Goal: Contribute content: Contribute content

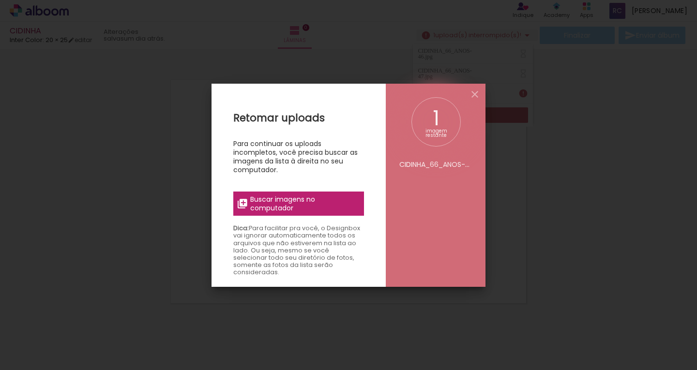
click at [317, 191] on div "Retomar uploads Para continuar os uploads incompletos, você precisa buscar as i…" at bounding box center [299, 269] width 174 height 370
click at [317, 197] on span "Buscar imagens no computador" at bounding box center [304, 203] width 108 height 17
click at [0, 0] on input "file" at bounding box center [0, 0] width 0 height 0
click at [448, 169] on div "CIDINHA_66_ANOS-26.jpg" at bounding box center [435, 185] width 73 height 176
click at [285, 208] on span "Buscar imagens no computador" at bounding box center [304, 203] width 108 height 17
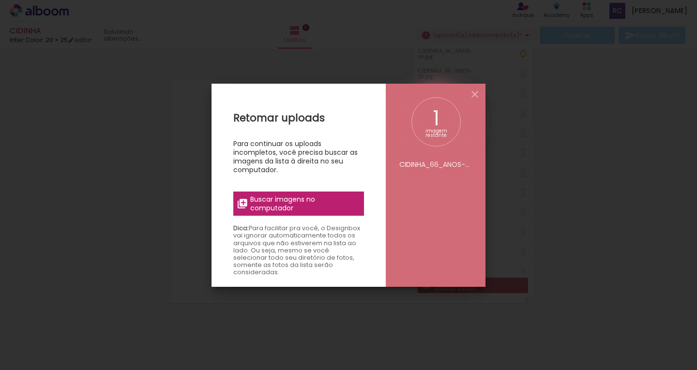
click at [0, 0] on input "file" at bounding box center [0, 0] width 0 height 0
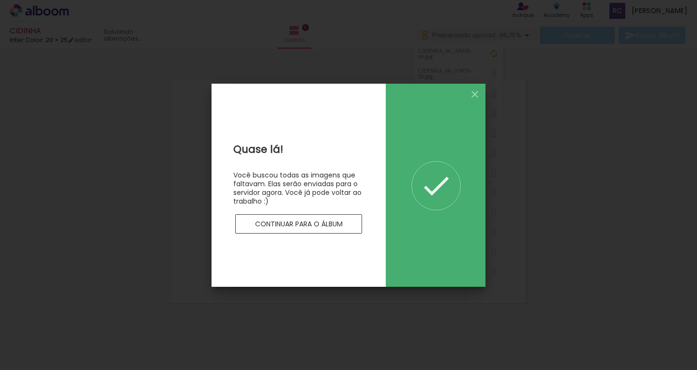
click at [0, 0] on slot "Continuar para o álbum" at bounding box center [0, 0] width 0 height 0
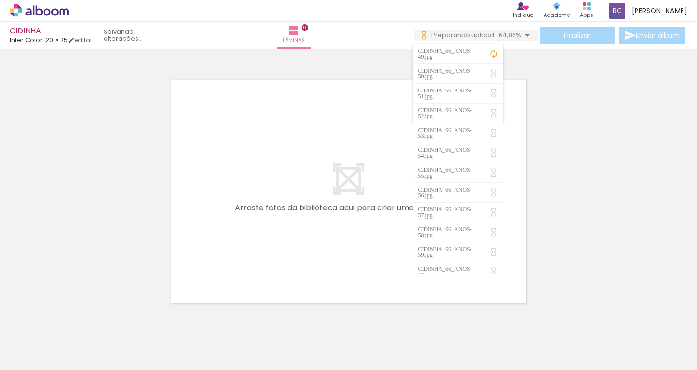
click at [79, 343] on iron-horizontal-list at bounding box center [69, 340] width 19 height 61
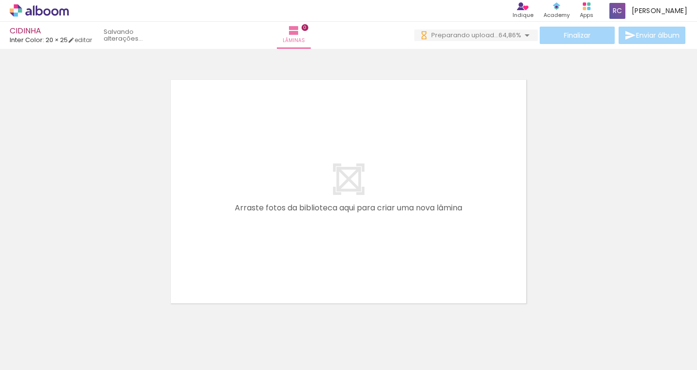
click at [79, 338] on iron-horizontal-list at bounding box center [69, 340] width 19 height 61
click at [79, 337] on iron-horizontal-list at bounding box center [69, 340] width 19 height 61
